Goal: Go to known website: Access a specific website the user already knows

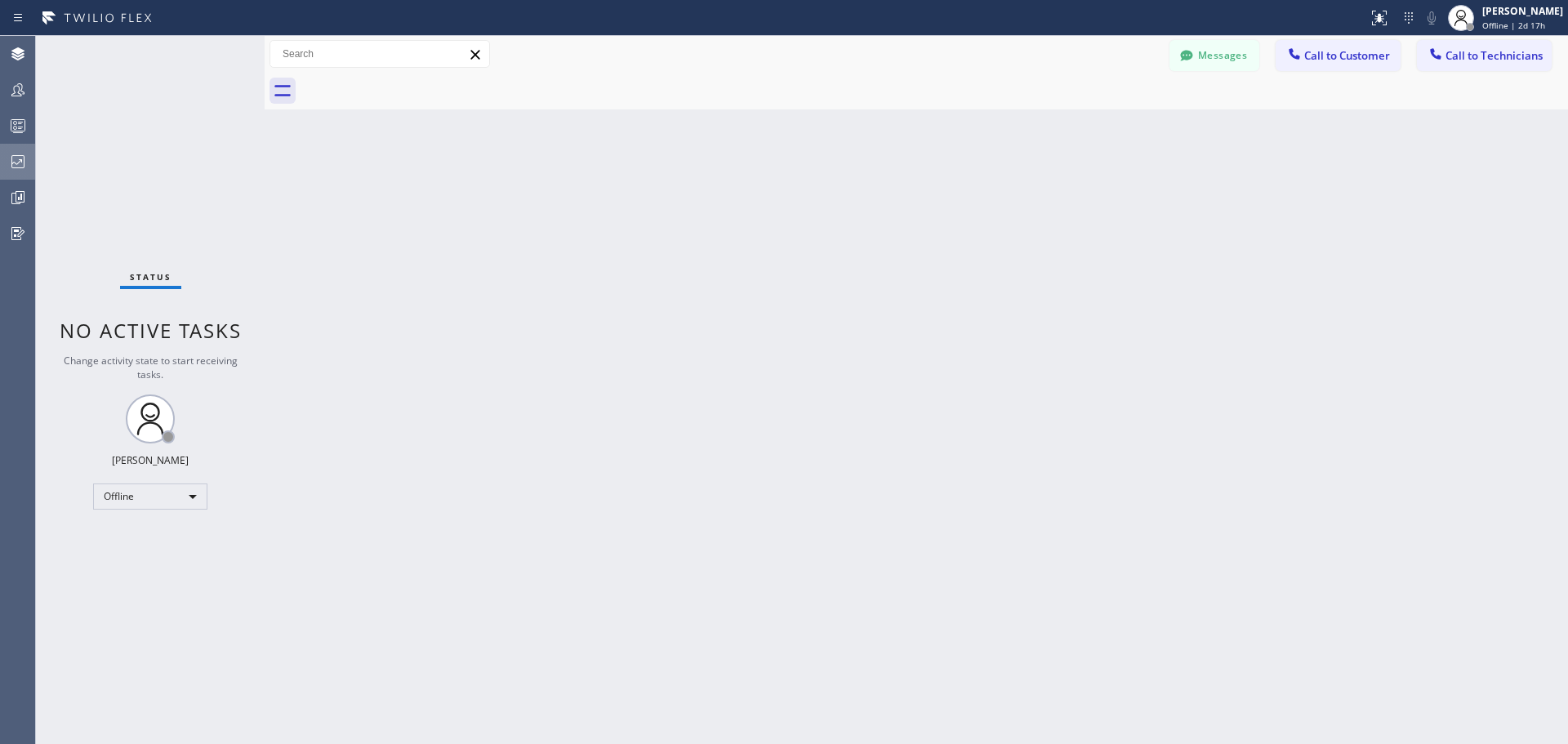
click at [14, 160] on icon at bounding box center [18, 161] width 20 height 20
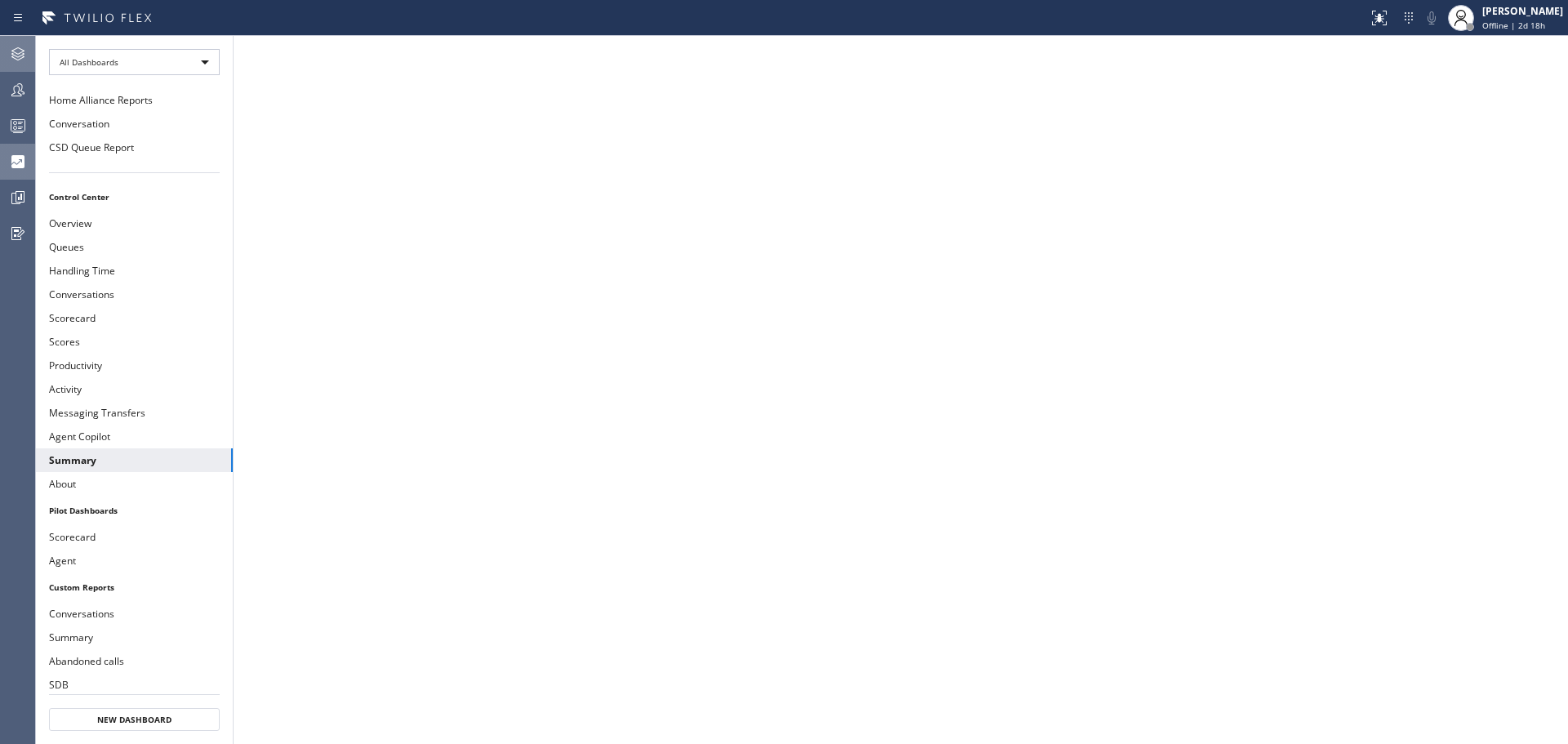
click at [24, 54] on icon at bounding box center [17, 53] width 13 height 13
